Goal: Communication & Community: Connect with others

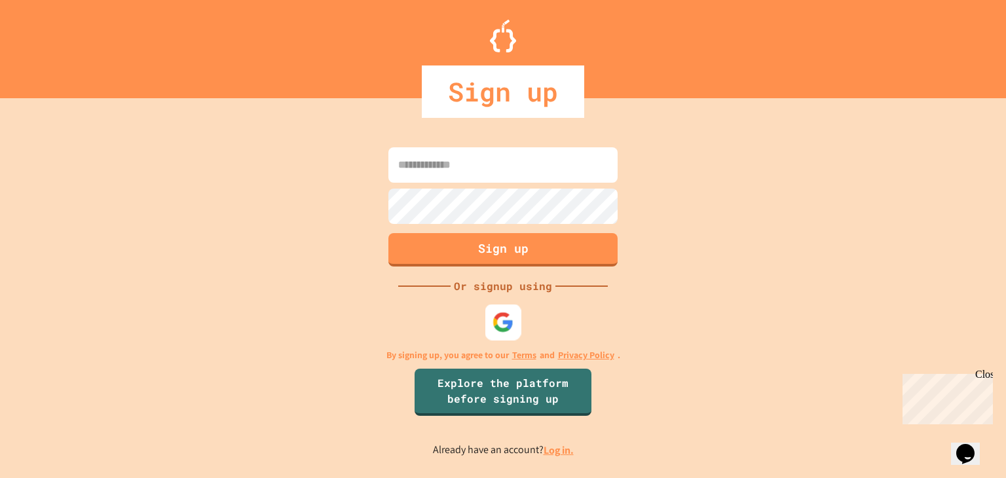
click at [500, 318] on img at bounding box center [503, 323] width 22 height 22
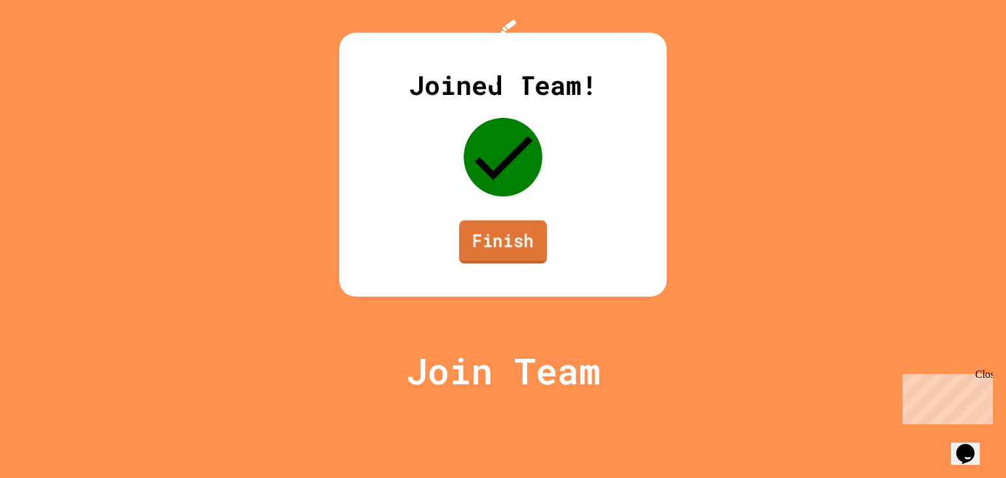
click at [522, 263] on link "Finish" at bounding box center [503, 241] width 88 height 43
